Goal: Information Seeking & Learning: Learn about a topic

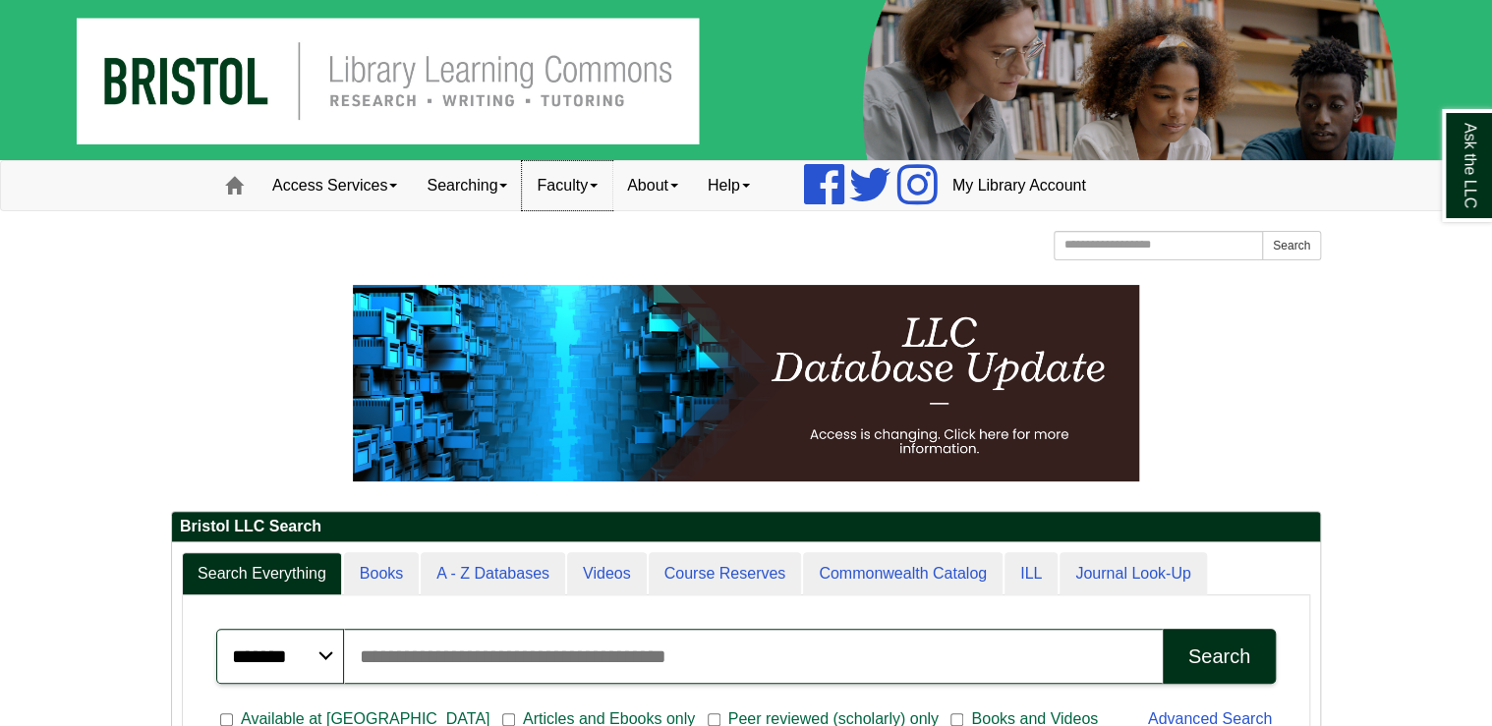
click at [593, 195] on link "Faculty" at bounding box center [567, 185] width 90 height 49
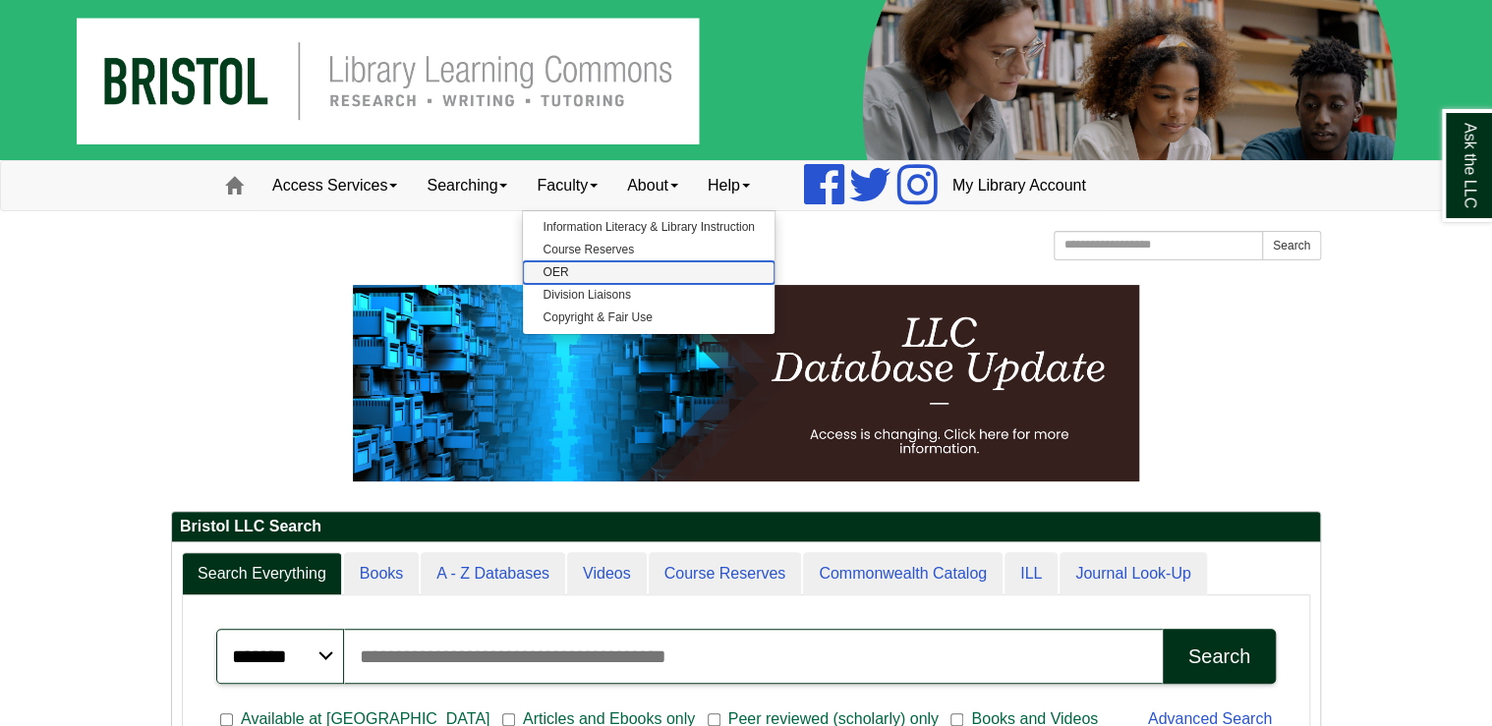
click at [575, 271] on link "OER" at bounding box center [648, 272] width 251 height 23
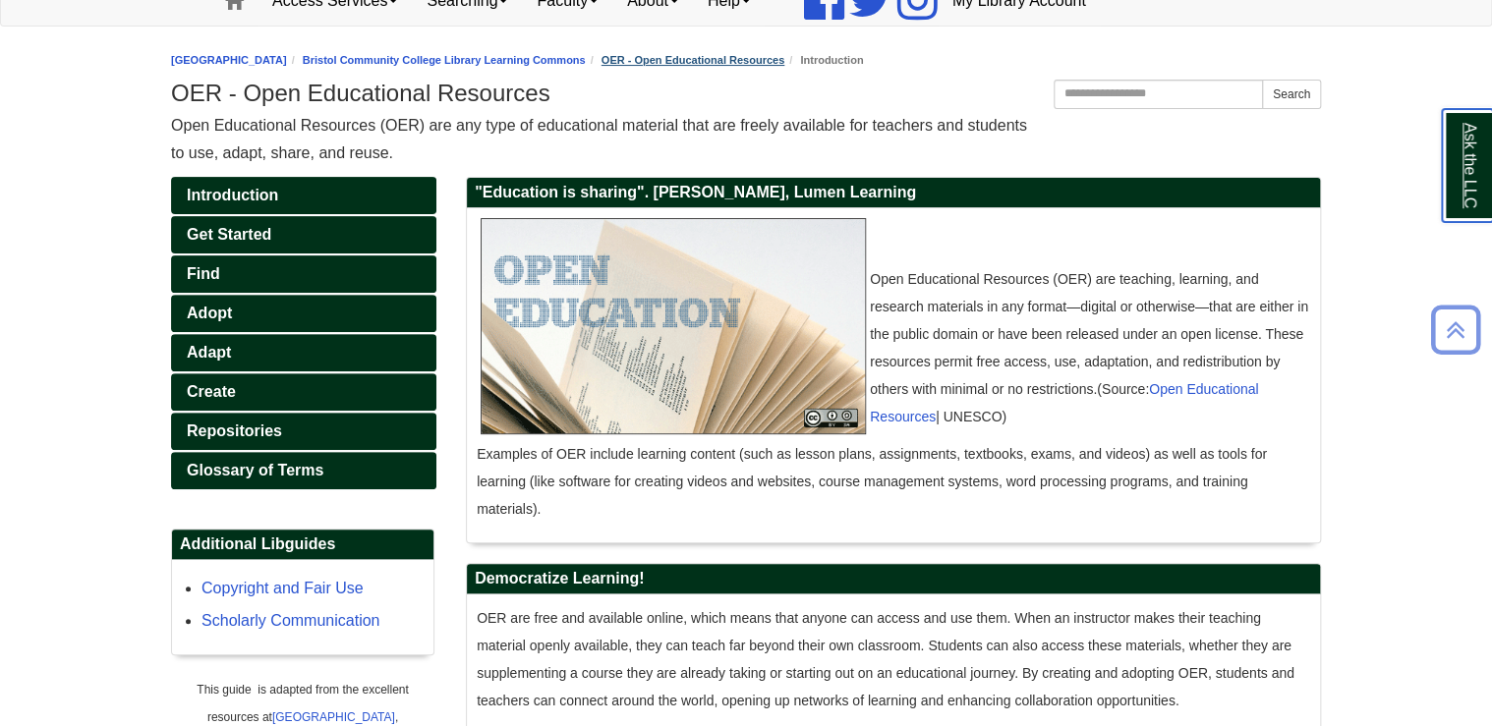
scroll to position [157, 0]
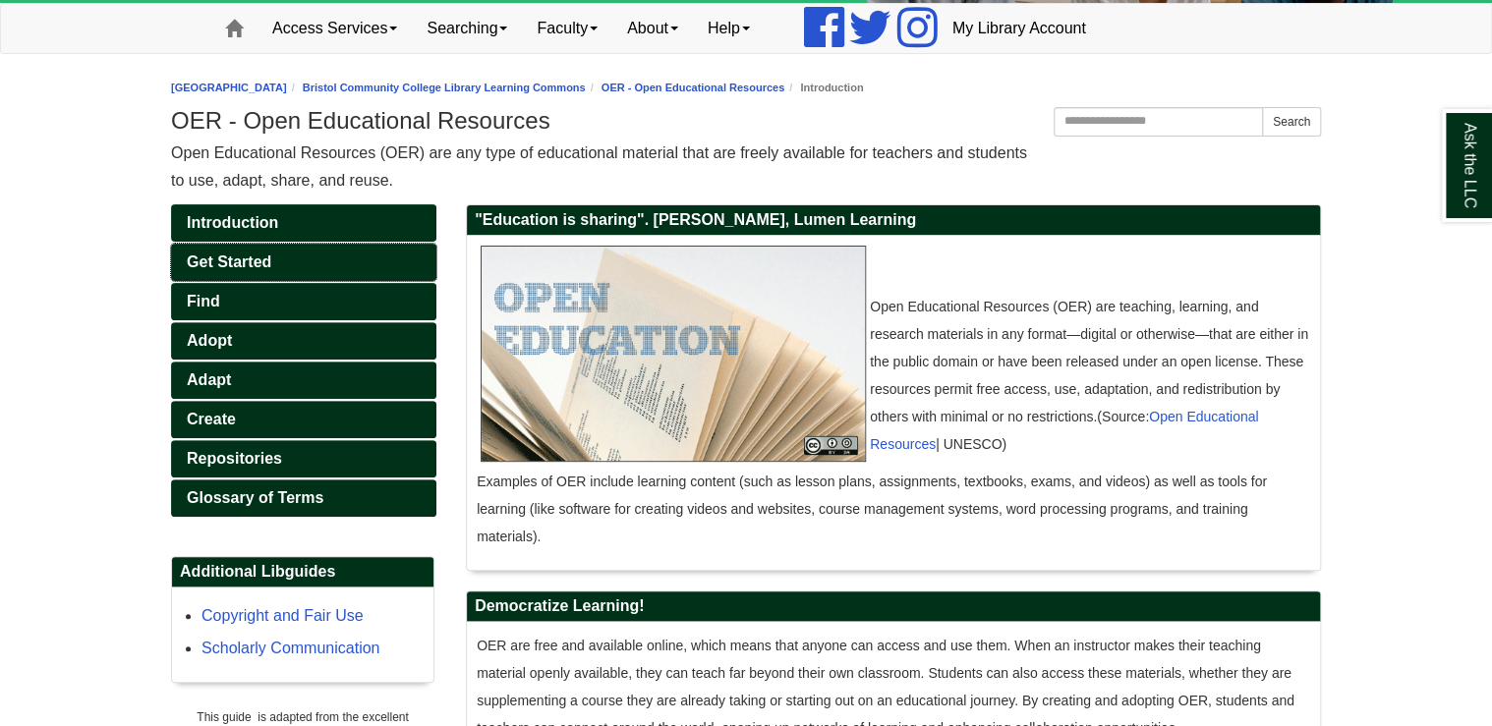
click at [295, 260] on link "Get Started" at bounding box center [303, 262] width 265 height 37
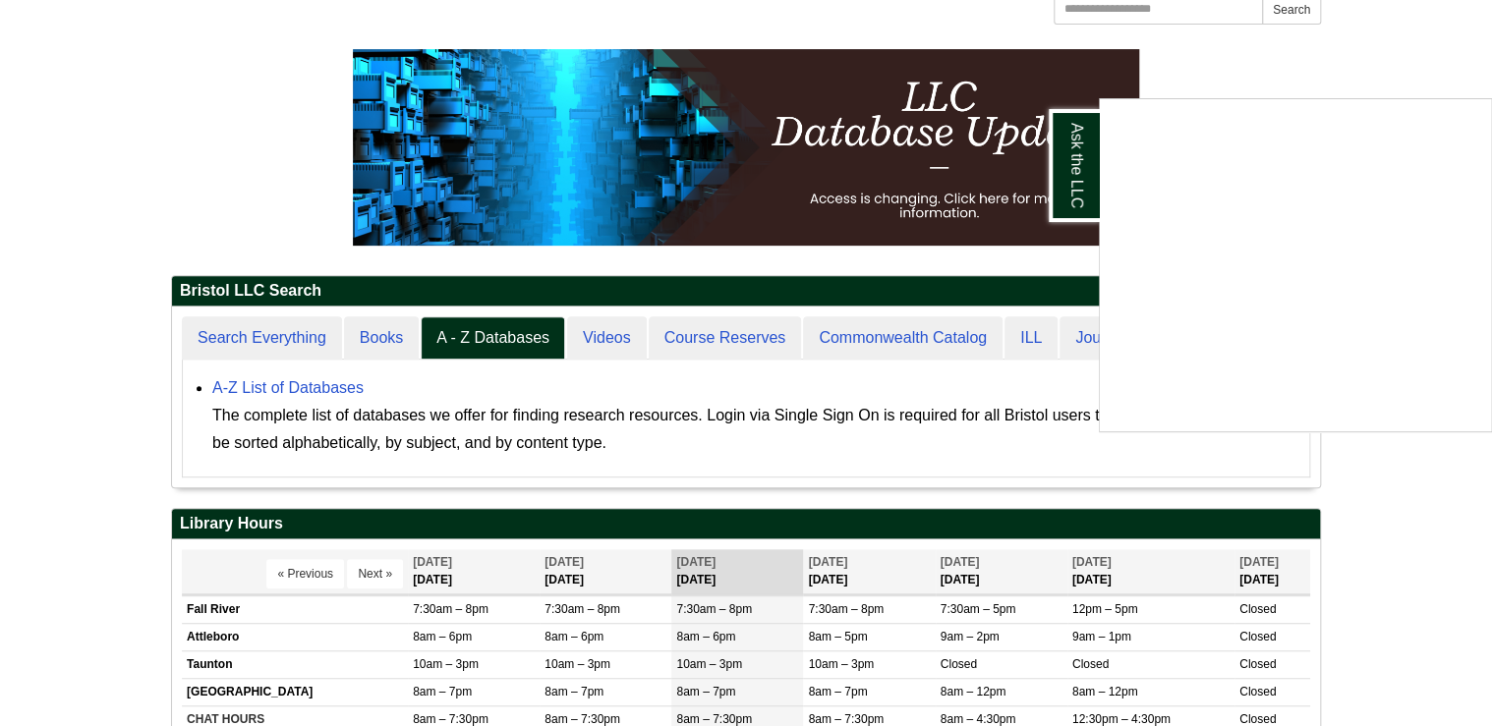
click at [1387, 501] on div "Ask the LLC" at bounding box center [746, 363] width 1492 height 726
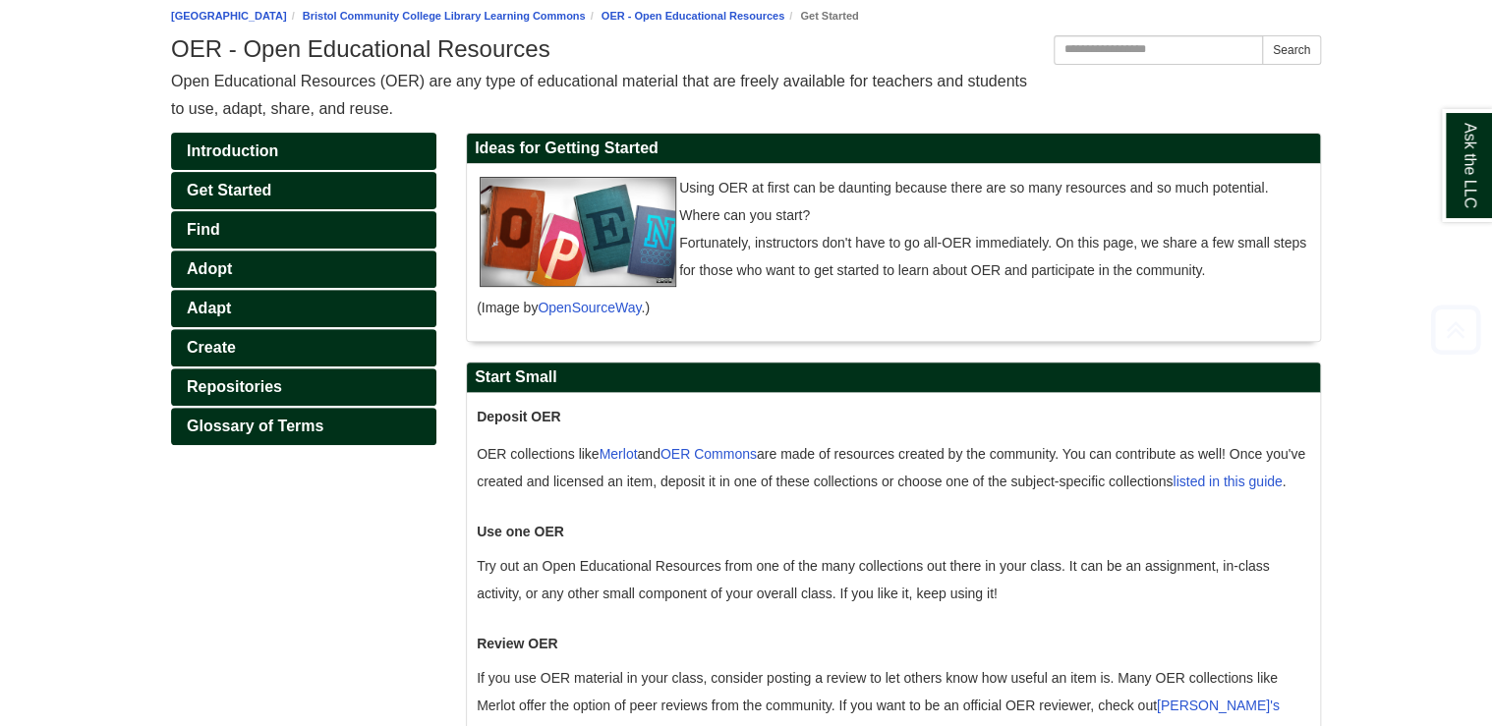
scroll to position [236, 0]
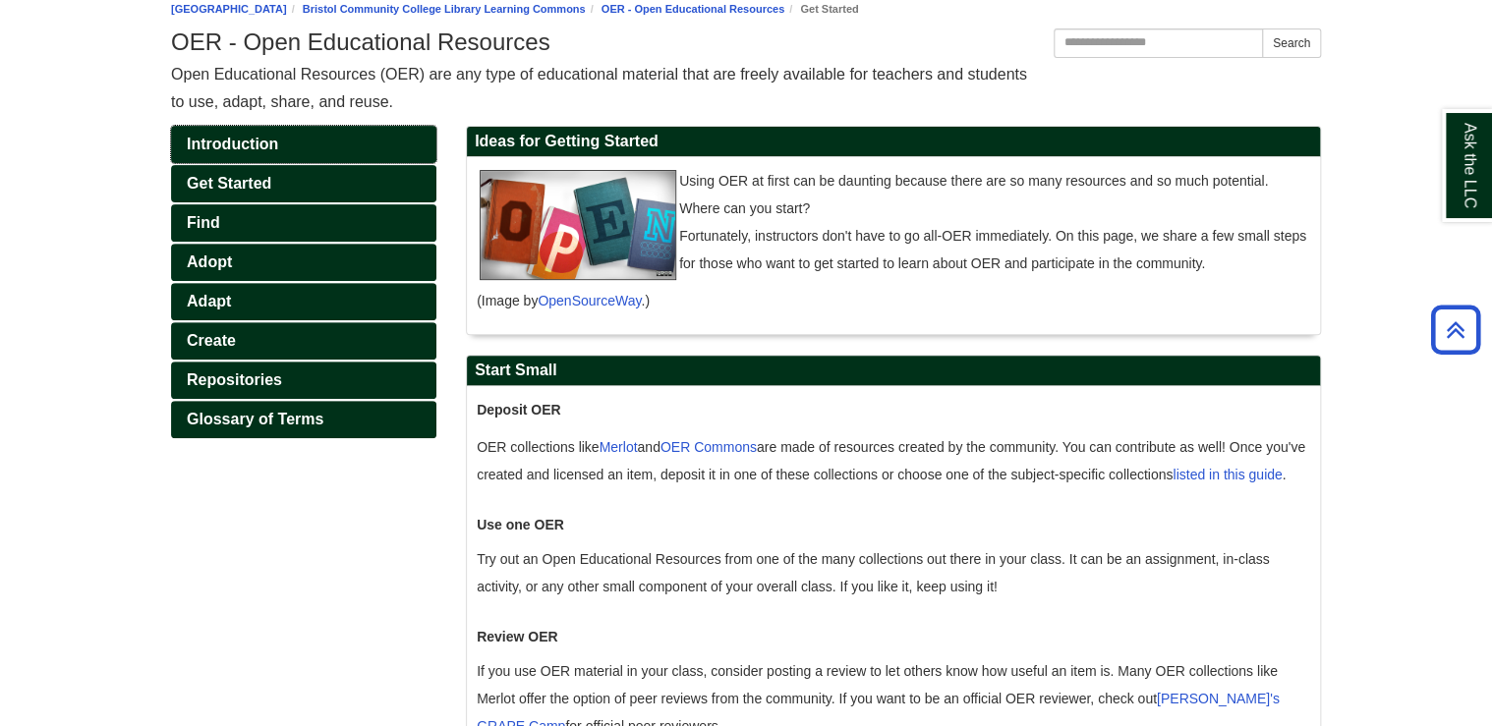
click at [400, 150] on link "Introduction" at bounding box center [303, 144] width 265 height 37
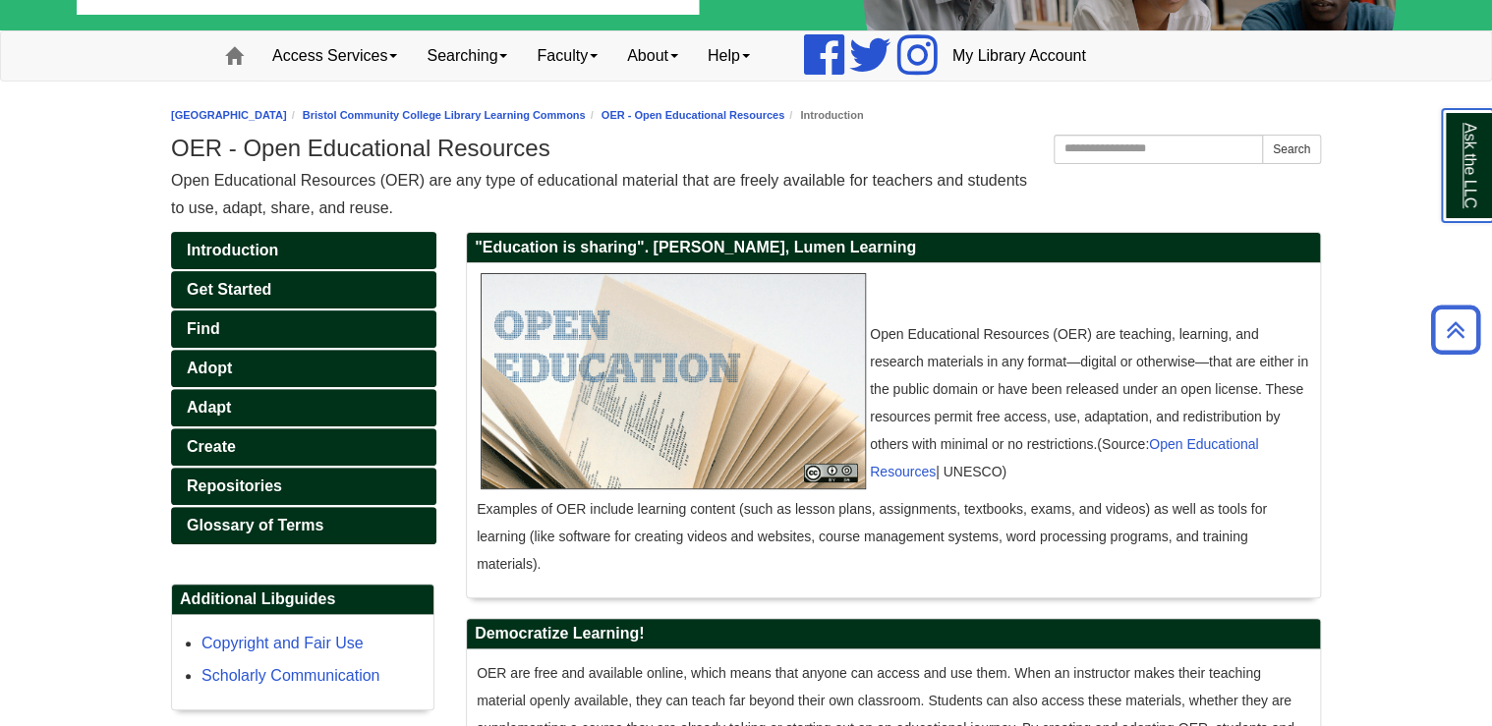
scroll to position [79, 0]
